Goal: Information Seeking & Learning: Learn about a topic

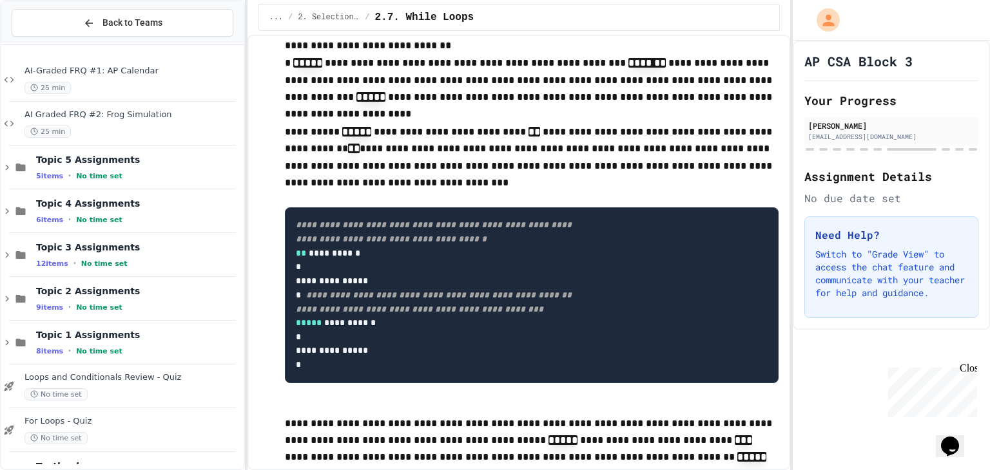
scroll to position [174, 0]
click at [970, 374] on div "Close" at bounding box center [967, 371] width 16 height 16
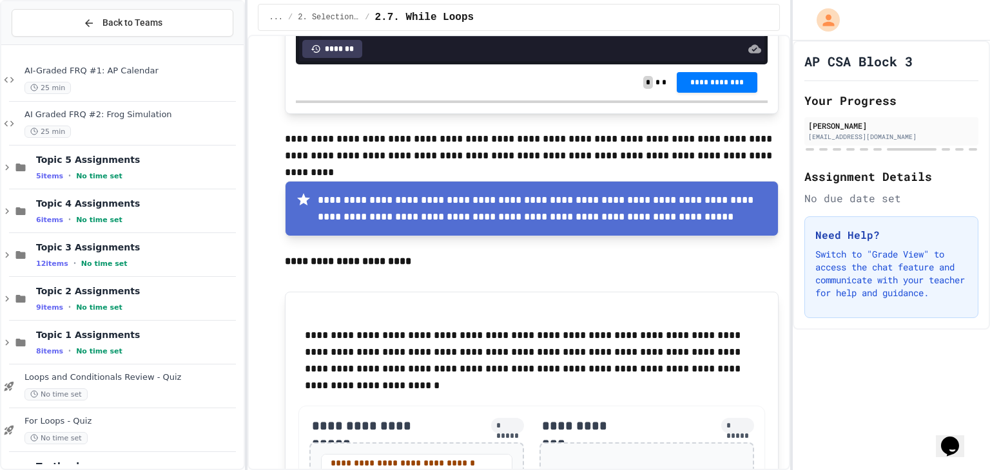
scroll to position [2855, 0]
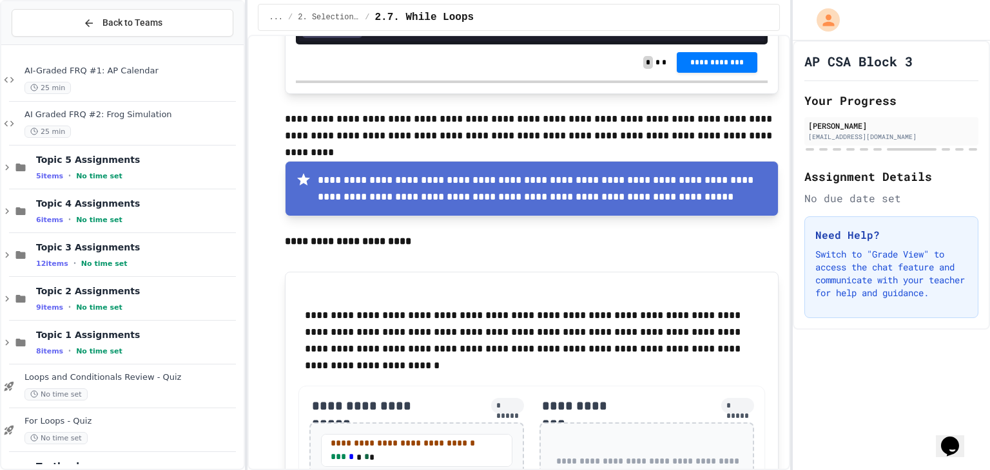
click at [892, 371] on div "AP CSA Block 3 Your Progress [PERSON_NAME] [EMAIL_ADDRESS][DOMAIN_NAME] Assignm…" at bounding box center [891, 256] width 197 height 430
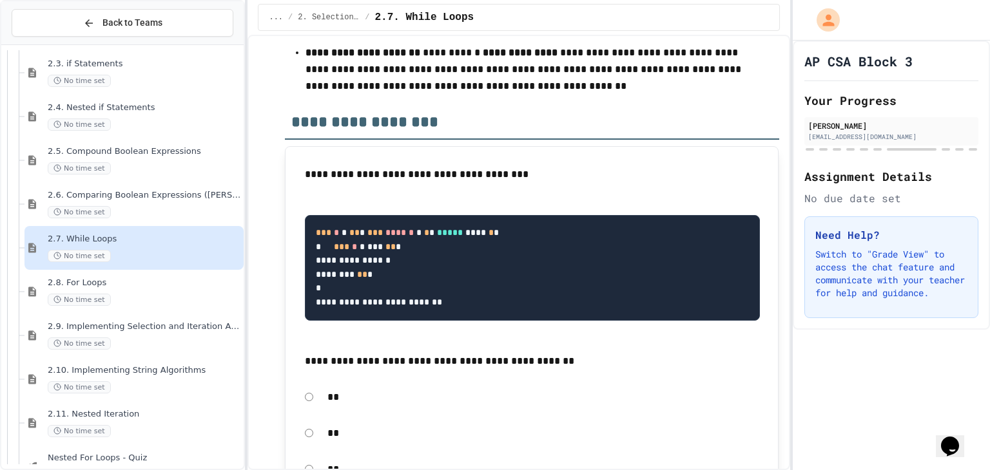
scroll to position [624, 0]
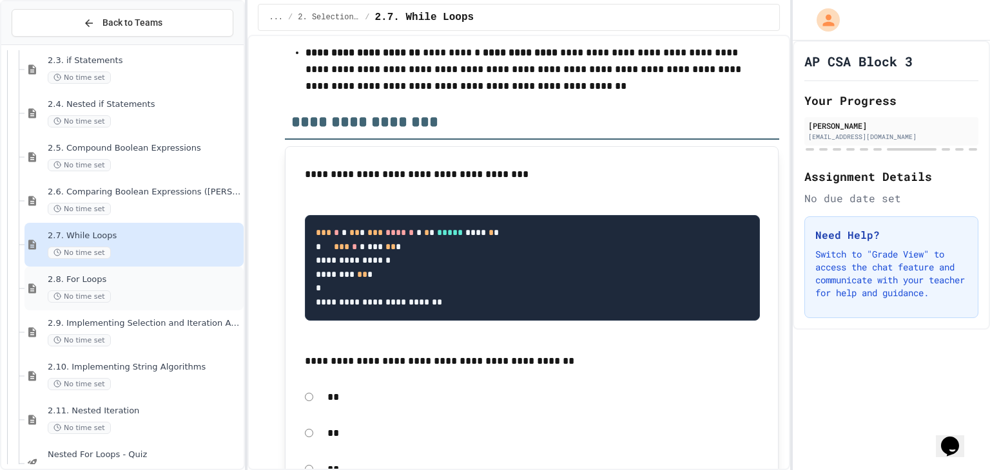
click at [147, 284] on div "2.8. For Loops No time set" at bounding box center [144, 288] width 193 height 28
